Goal: Information Seeking & Learning: Learn about a topic

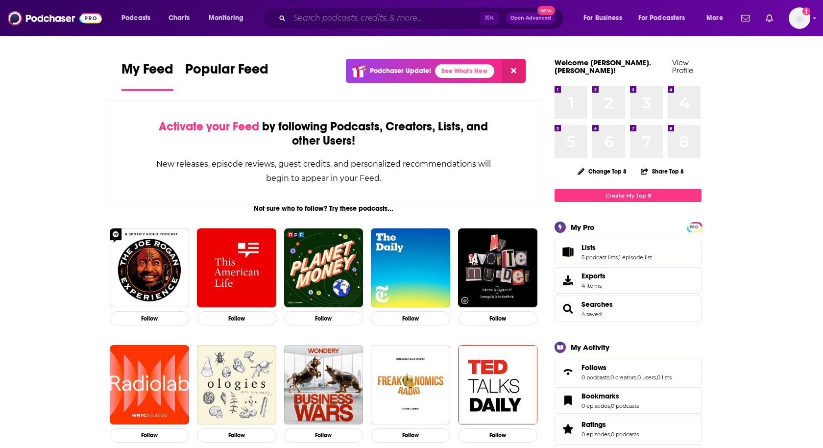
click at [302, 22] on input "Search podcasts, credits, & more..." at bounding box center [384, 18] width 191 height 16
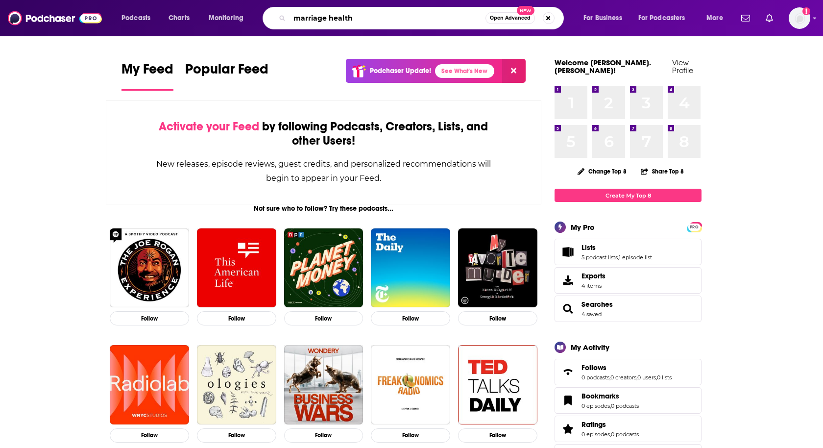
type input "marriage health"
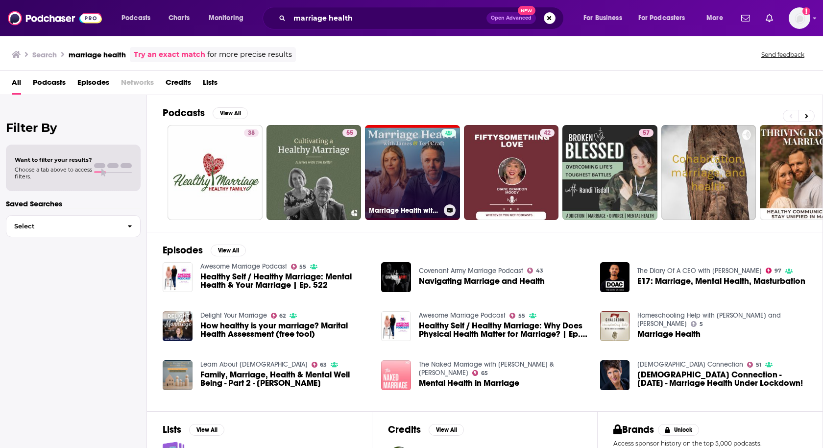
click at [375, 163] on link "Marriage Health with [PERSON_NAME] & [PERSON_NAME]" at bounding box center [412, 172] width 95 height 95
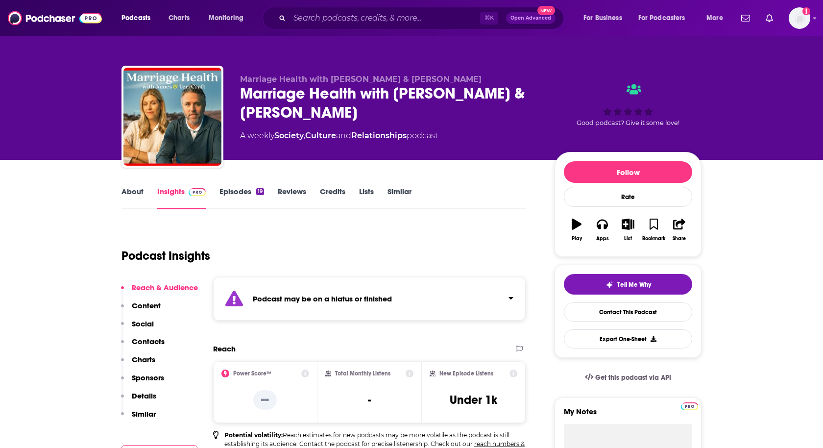
click at [244, 197] on link "Episodes 19" at bounding box center [241, 198] width 45 height 23
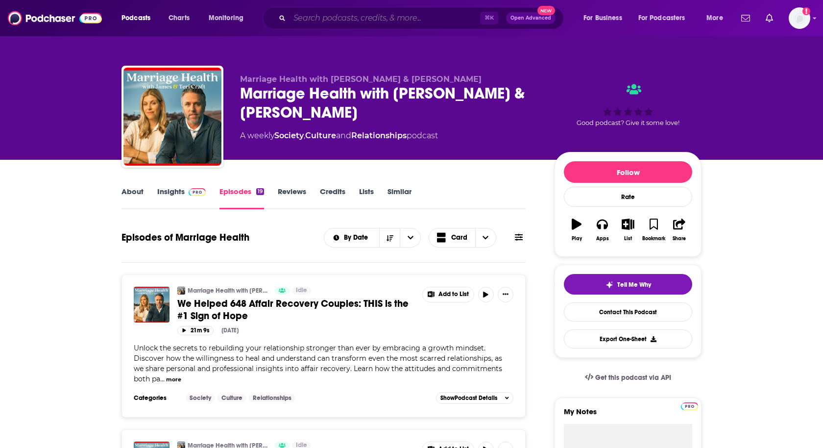
click at [297, 15] on input "Search podcasts, credits, & more..." at bounding box center [384, 18] width 191 height 16
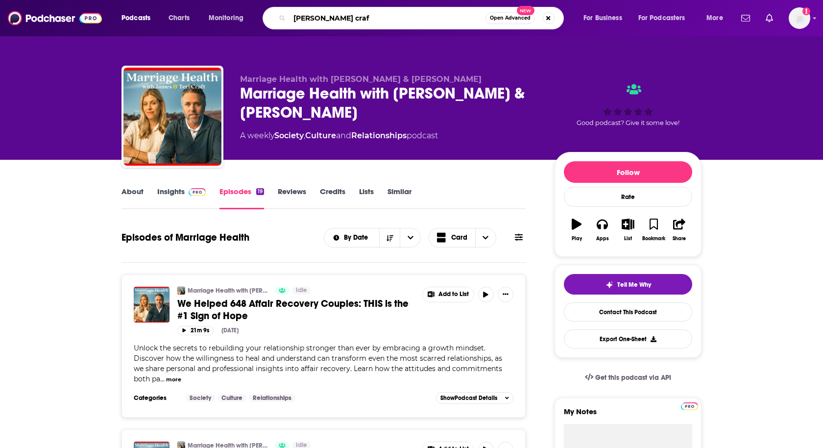
type input "[PERSON_NAME]"
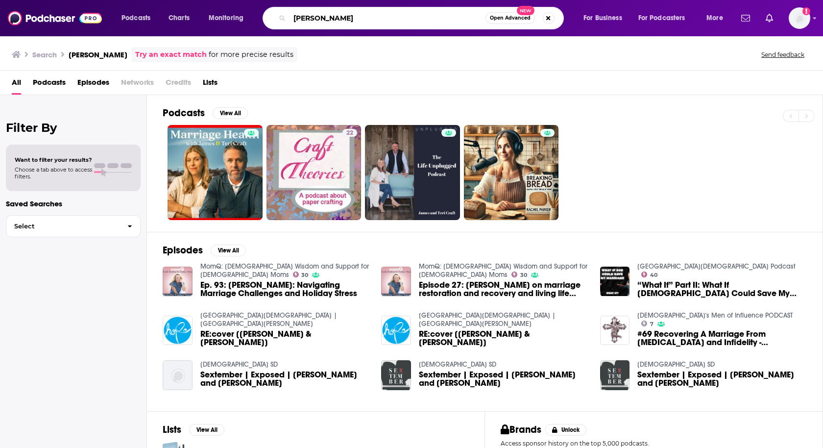
click at [292, 18] on input "[PERSON_NAME]" at bounding box center [387, 18] width 196 height 16
type input "[PERSON_NAME]"
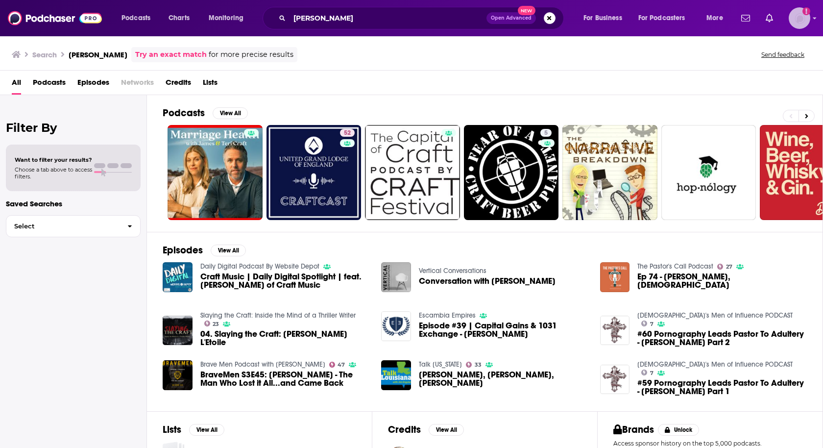
click at [796, 20] on img "Logged in as heidi.egloff" at bounding box center [800, 18] width 22 height 22
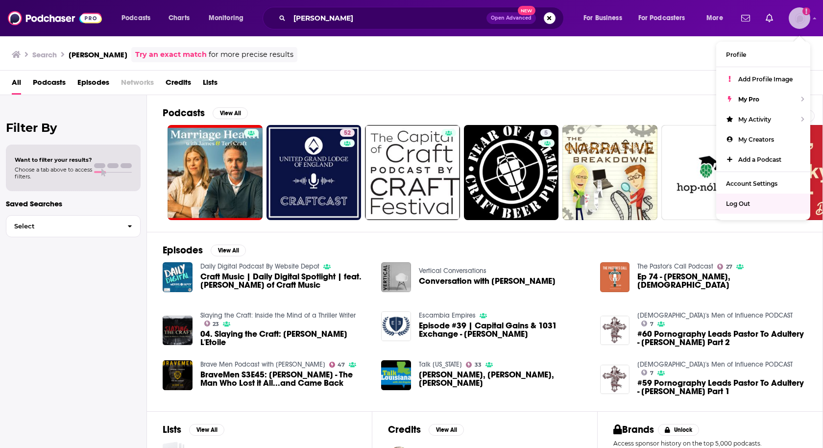
click at [731, 200] on span "Log Out" at bounding box center [738, 203] width 24 height 7
